Goal: Book appointment/travel/reservation

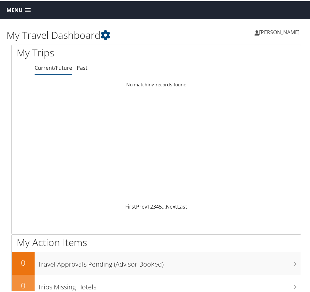
click at [28, 7] on span at bounding box center [28, 9] width 6 height 5
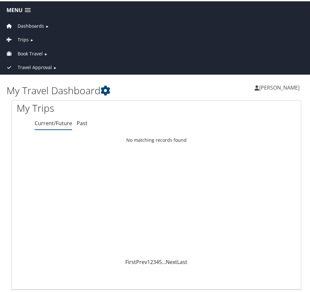
click at [31, 52] on span "Book Travel" at bounding box center [30, 52] width 25 height 7
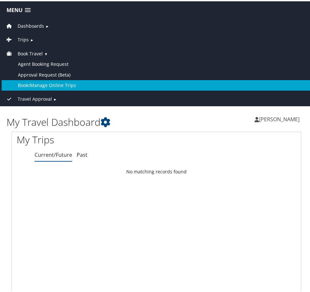
click at [54, 84] on link "Book/Manage Online Trips" at bounding box center [156, 84] width 309 height 10
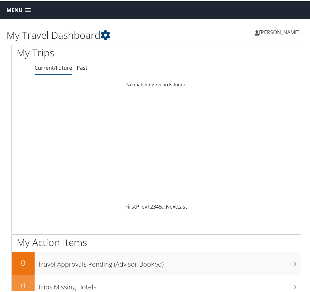
click at [28, 9] on span at bounding box center [28, 9] width 6 height 5
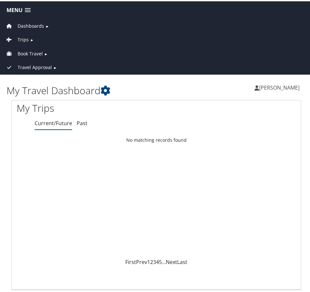
click at [38, 51] on span "Book Travel" at bounding box center [30, 52] width 25 height 7
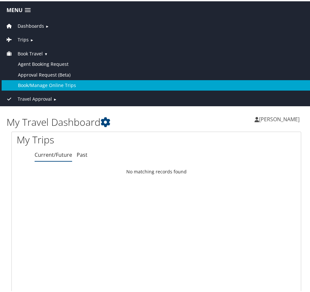
click at [53, 86] on link "Book/Manage Online Trips" at bounding box center [156, 84] width 309 height 10
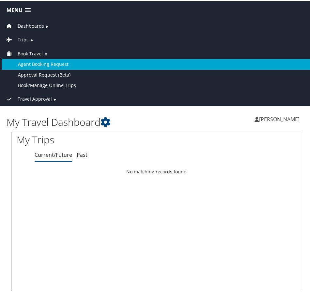
click at [33, 60] on link "Agent Booking Request" at bounding box center [156, 63] width 309 height 10
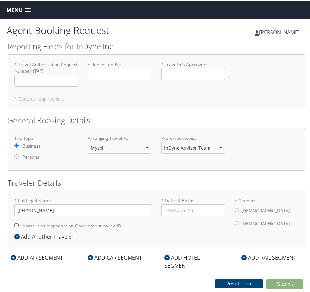
click at [15, 5] on link "Menu" at bounding box center [18, 9] width 31 height 11
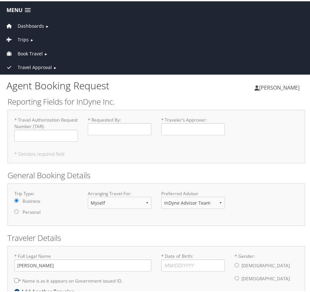
click at [30, 51] on span "Book Travel" at bounding box center [30, 52] width 25 height 7
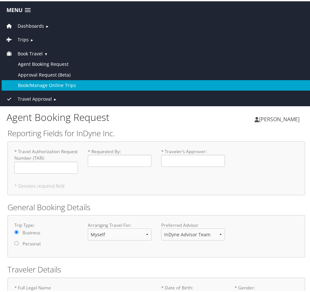
click at [40, 81] on link "Book/Manage Online Trips" at bounding box center [156, 84] width 309 height 10
